Goal: Transaction & Acquisition: Purchase product/service

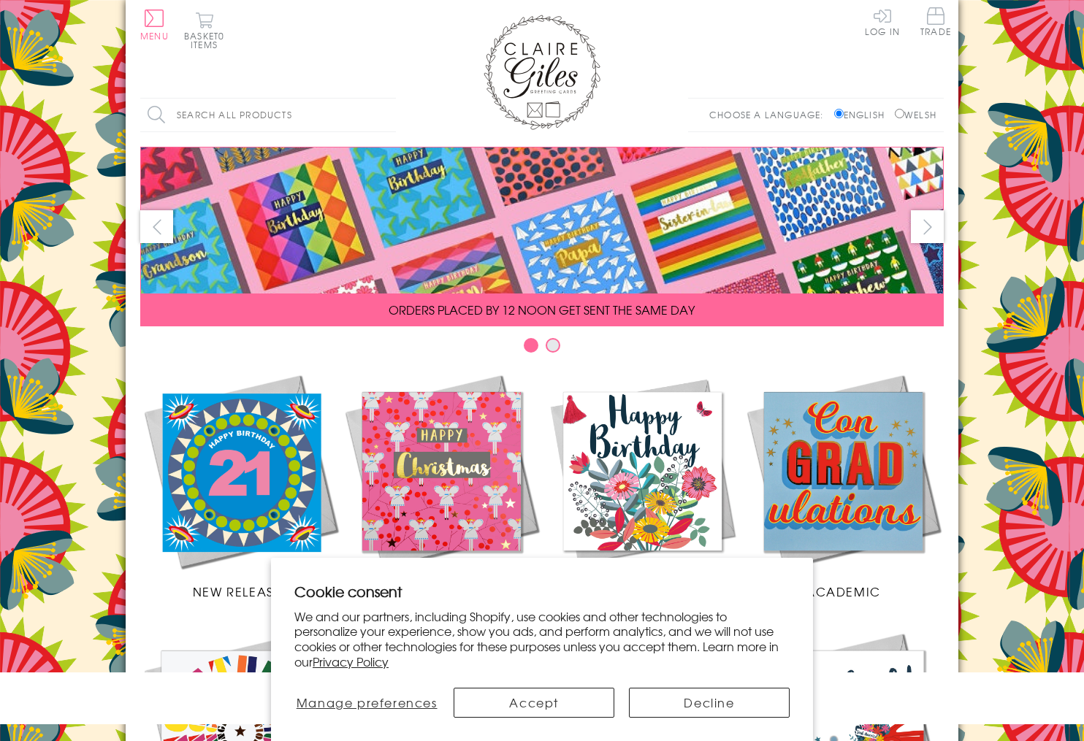
scroll to position [519, 0]
